Goal: Task Accomplishment & Management: Complete application form

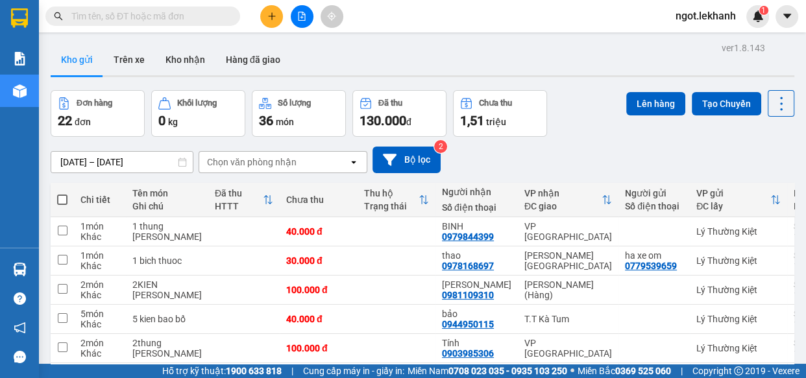
click at [150, 163] on div "ver 1.8.143 Kho gửi Trên xe Kho nhận Hàng đã giao Đơn hàng 22 đơn Khối lượng 0 …" at bounding box center [422, 302] width 754 height 527
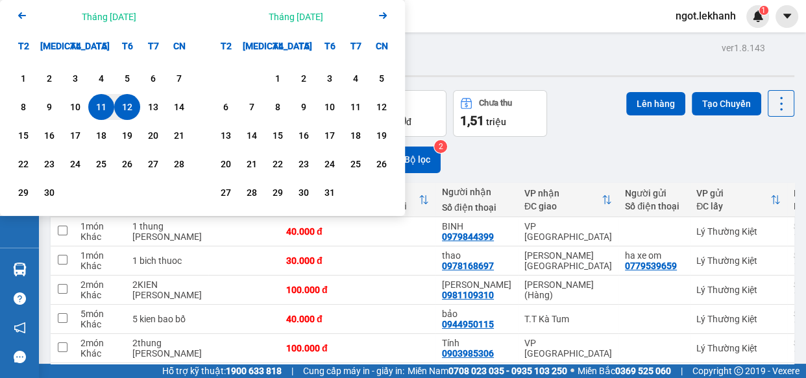
click at [128, 108] on div "12" at bounding box center [127, 107] width 18 height 16
type input "[DATE] – [DATE]"
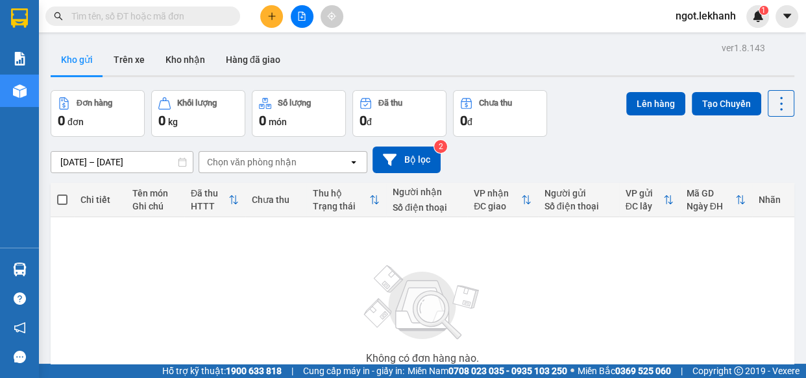
click at [275, 14] on button at bounding box center [271, 16] width 23 height 23
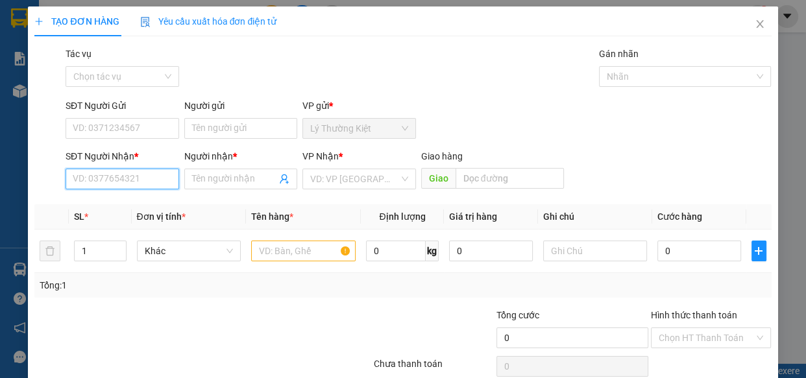
click at [149, 182] on input "SĐT Người Nhận *" at bounding box center [123, 179] width 114 height 21
type input "3257"
click at [754, 20] on icon "close" at bounding box center [759, 24] width 10 height 10
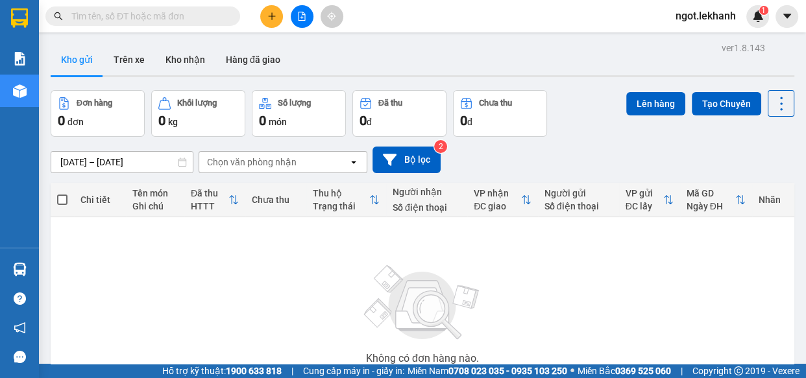
click at [274, 15] on icon "plus" at bounding box center [271, 16] width 9 height 9
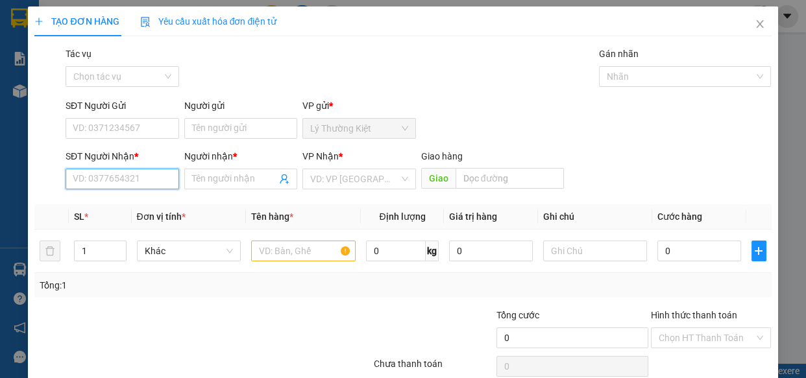
click at [140, 175] on input "SĐT Người Nhận *" at bounding box center [123, 179] width 114 height 21
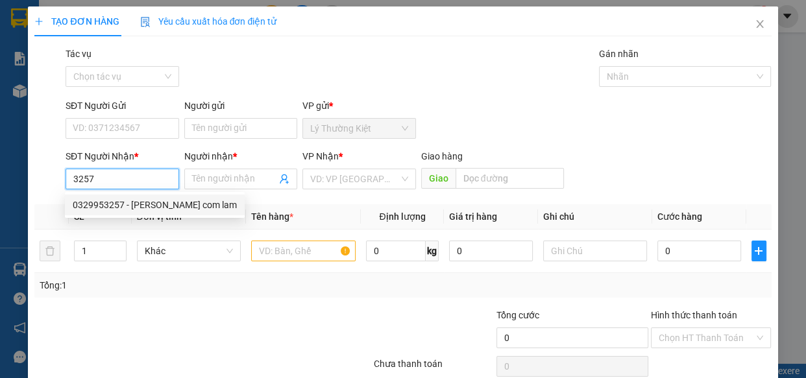
click at [108, 197] on div "0329953257 - [PERSON_NAME] com lam" at bounding box center [155, 205] width 180 height 21
type input "0329953257"
type input "[PERSON_NAME]"
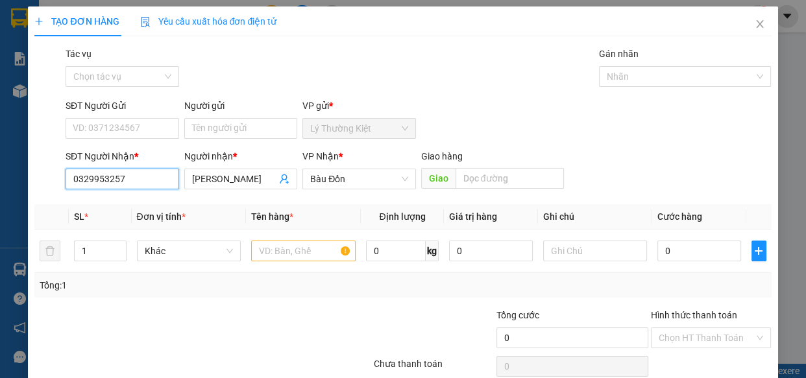
type input "50.000"
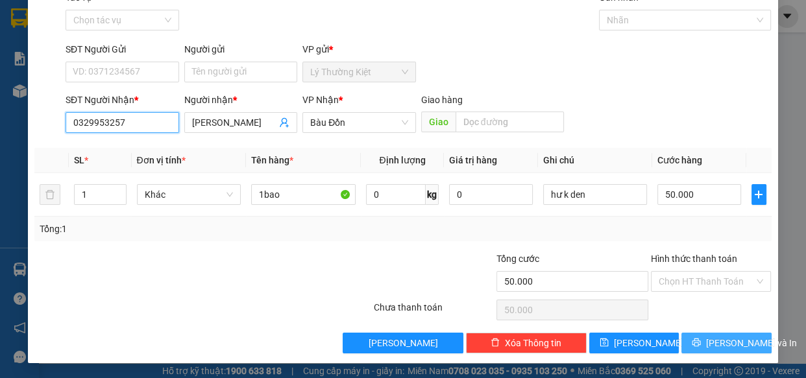
type input "0329953257"
click at [726, 337] on div "Transit Pickup Surcharge Ids Transit Deliver Surcharge Ids Transit Deliver Surc…" at bounding box center [402, 171] width 736 height 363
drag, startPoint x: 725, startPoint y: 339, endPoint x: 710, endPoint y: 307, distance: 34.5
click at [724, 337] on span "[PERSON_NAME] và In" at bounding box center [751, 343] width 91 height 14
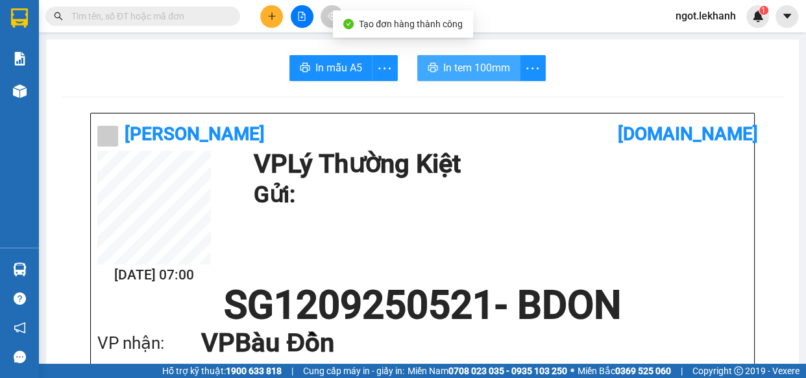
click at [501, 74] on span "In tem 100mm" at bounding box center [476, 68] width 67 height 16
